Goal: Check status

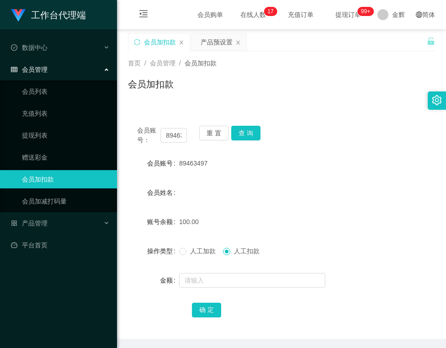
click at [349, 154] on div "89463497" at bounding box center [268, 163] width 179 height 18
click at [248, 132] on button "查 询" at bounding box center [245, 133] width 29 height 15
click at [279, 78] on div "会员加扣款" at bounding box center [281, 87] width 307 height 21
click at [279, 188] on div "会员姓名" at bounding box center [281, 192] width 307 height 18
click at [262, 180] on form "会员账号 89463497 会员姓名 账号余额 100.00 操作类型 人工加款 人工扣款 金额 确 定" at bounding box center [281, 236] width 307 height 164
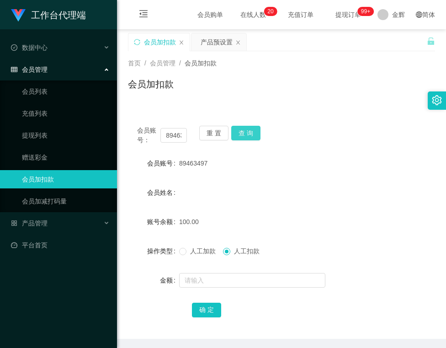
click at [242, 130] on button "查 询" at bounding box center [245, 133] width 29 height 15
click at [261, 185] on div "会员姓名" at bounding box center [281, 192] width 307 height 18
click at [309, 62] on div "首页 / 会员管理 / 会员加扣款 /" at bounding box center [281, 63] width 307 height 10
click at [250, 130] on button "查 询" at bounding box center [245, 133] width 29 height 15
click at [322, 95] on div "会员加扣款" at bounding box center [281, 87] width 307 height 21
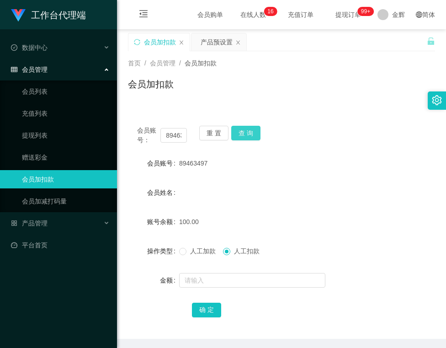
click at [236, 127] on button "查 询" at bounding box center [245, 133] width 29 height 15
click at [256, 131] on button "查 询" at bounding box center [245, 133] width 29 height 15
click at [244, 125] on div "会员账号： 89463497 重 置 查 询 会员账号 89463497 会员姓名 账号余额 100.00 操作类型 人工加款 人工扣款 金额 确 定" at bounding box center [281, 227] width 307 height 222
click at [245, 128] on button "查 询" at bounding box center [245, 133] width 29 height 15
click at [291, 189] on div "会员姓名" at bounding box center [281, 192] width 307 height 18
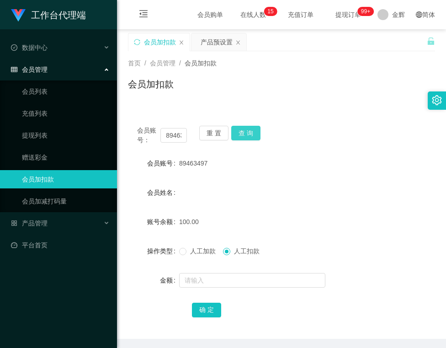
click at [253, 137] on button "查 询" at bounding box center [245, 133] width 29 height 15
click at [249, 134] on button "查 询" at bounding box center [245, 133] width 29 height 15
click at [242, 128] on button "查 询" at bounding box center [245, 133] width 29 height 15
